Goal: Check status: Check status

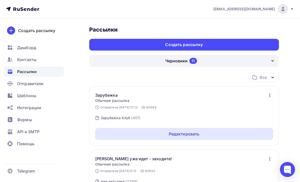
click at [266, 59] on div "Черновики 51" at bounding box center [183, 61] width 189 height 12
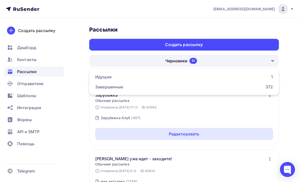
click at [250, 88] on div "Завершенные 372" at bounding box center [183, 87] width 177 height 6
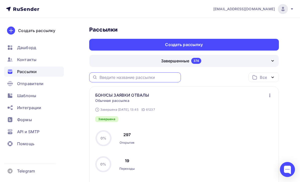
click at [163, 80] on input "text" at bounding box center [138, 78] width 78 height 6
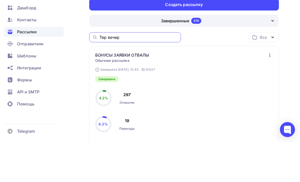
type input "Тер вечер"
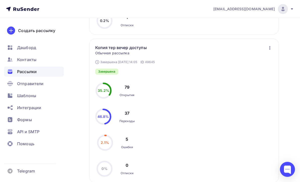
scroll to position [201, 0]
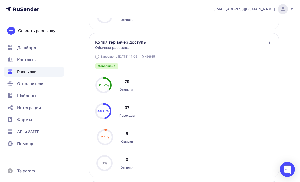
click at [246, 97] on div "Завершена 21.06.2025, 14:05 ID 49645 Копия тер вечер доступы Статистика Обзор р…" at bounding box center [184, 105] width 178 height 132
click at [266, 46] on div "Завершена 21.06.2025, 14:05 ID 49645 Копия тер вечер доступы Статистика Обзор р…" at bounding box center [184, 105] width 178 height 132
click at [266, 45] on icon "button" at bounding box center [269, 42] width 6 height 6
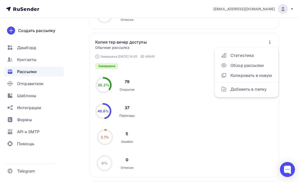
click at [257, 68] on div "Обзор рассылки" at bounding box center [246, 65] width 51 height 6
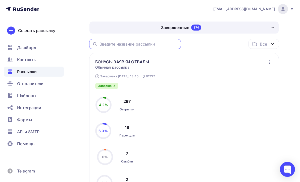
click at [166, 47] on input "text" at bounding box center [138, 45] width 78 height 6
type input "Тер вечер"
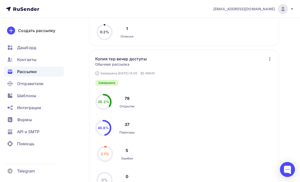
click at [229, 105] on div "Завершена 21.06.2025, 14:05 ID 49645 Копия тер вечер доступы Статистика Обзор р…" at bounding box center [184, 122] width 178 height 132
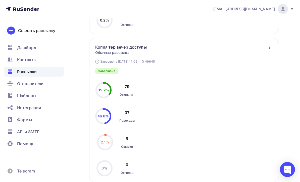
scroll to position [187, 0]
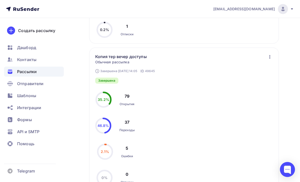
click at [272, 55] on icon "button" at bounding box center [269, 57] width 6 height 6
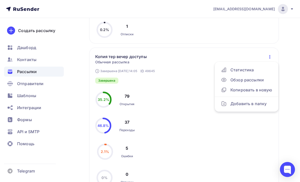
click at [253, 82] on div "Обзор рассылки" at bounding box center [246, 80] width 51 height 6
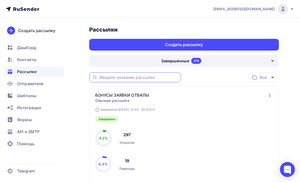
click at [167, 78] on input "text" at bounding box center [138, 78] width 78 height 6
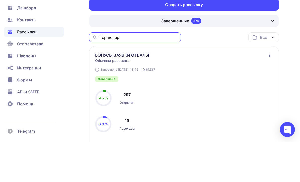
type input "Тер вечер"
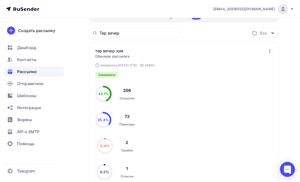
scroll to position [44, 0]
click at [271, 50] on icon "button" at bounding box center [269, 51] width 6 height 6
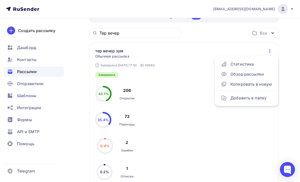
click at [112, 145] on circle at bounding box center [105, 146] width 15 height 15
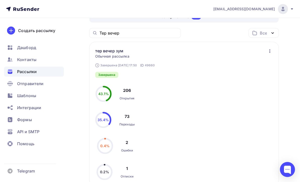
click at [112, 145] on circle at bounding box center [105, 146] width 15 height 15
click at [110, 145] on circle at bounding box center [105, 146] width 15 height 15
click at [110, 144] on circle at bounding box center [105, 146] width 15 height 15
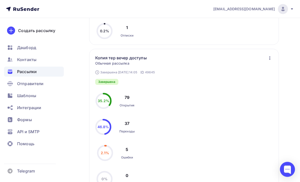
scroll to position [190, 0]
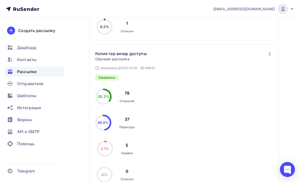
click at [263, 84] on div "Завершена 21.06.2025, 14:05 ID 49645 Копия тер вечер доступы Статистика Обзор р…" at bounding box center [184, 117] width 178 height 132
click at [266, 78] on div "Завершена 21.06.2025, 14:05 ID 49645 Копия тер вечер доступы Статистика Обзор р…" at bounding box center [184, 117] width 178 height 132
click at [102, 137] on div "35.2% 35.2% Открытия 79 46.8% 46.8% Переходы 37 2.1% 2.1% Ошибки 5 0% 0% Отписк…" at bounding box center [120, 136] width 50 height 94
click at [270, 55] on icon "button" at bounding box center [269, 54] width 6 height 6
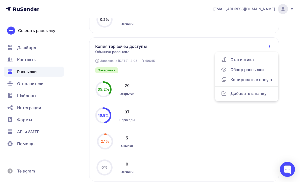
scroll to position [197, 0]
click at [257, 68] on div "Обзор рассылки" at bounding box center [246, 70] width 51 height 6
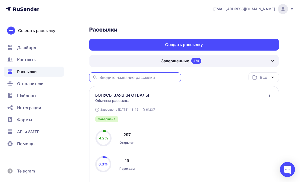
click at [177, 76] on input "text" at bounding box center [138, 78] width 78 height 6
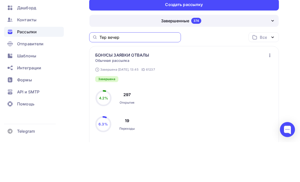
type input "Тер вечер"
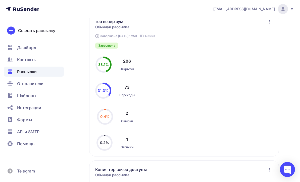
scroll to position [178, 0]
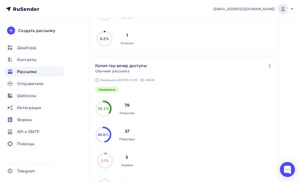
click at [270, 68] on icon "button" at bounding box center [269, 66] width 6 height 6
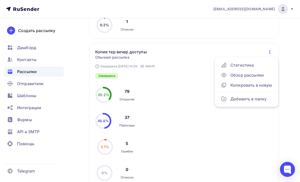
scroll to position [192, 0]
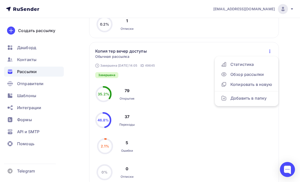
click at [251, 65] on div "Статистика" at bounding box center [246, 64] width 51 height 6
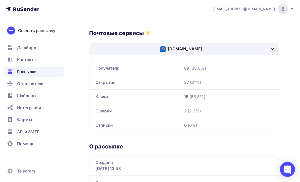
scroll to position [330, 0]
click at [276, 47] on div "[DOMAIN_NAME]" at bounding box center [183, 49] width 189 height 13
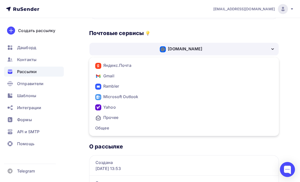
click at [275, 45] on div "[DOMAIN_NAME]" at bounding box center [183, 49] width 189 height 13
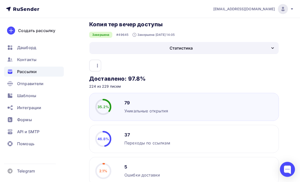
scroll to position [15, 0]
click at [99, 63] on icon "button" at bounding box center [97, 66] width 6 height 6
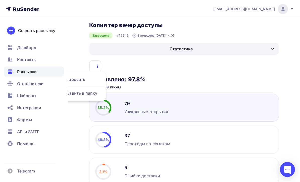
scroll to position [13, 0]
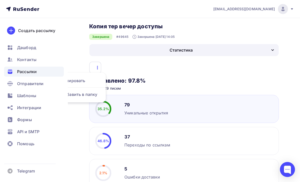
click at [101, 66] on div "Копировать Добавить в папку" at bounding box center [183, 68] width 189 height 12
click at [97, 69] on icon "button" at bounding box center [97, 68] width 6 height 6
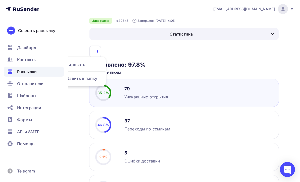
scroll to position [25, 0]
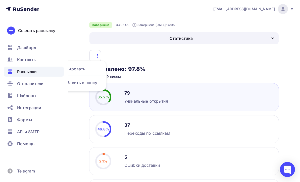
click at [271, 43] on div "Статистика" at bounding box center [183, 38] width 189 height 12
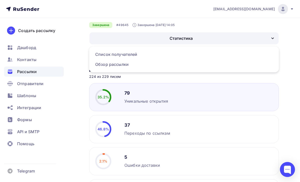
click at [260, 87] on div "79 Уникальные открытия 35.2% 35.2%" at bounding box center [183, 97] width 189 height 28
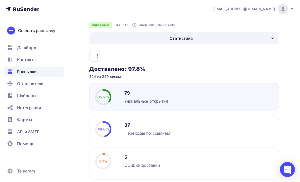
click at [254, 38] on div "Статистика" at bounding box center [183, 38] width 189 height 12
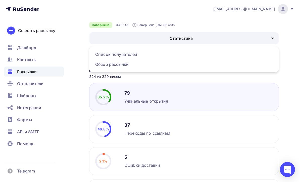
click at [223, 64] on div "Обзор рассылки" at bounding box center [183, 64] width 177 height 6
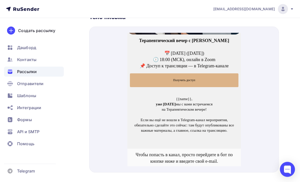
scroll to position [203, 0]
